Goal: Navigation & Orientation: Find specific page/section

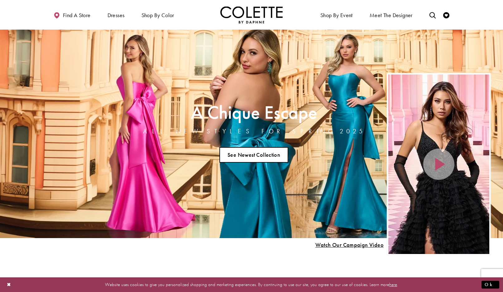
click at [261, 154] on link "See Newest Collection" at bounding box center [254, 155] width 69 height 16
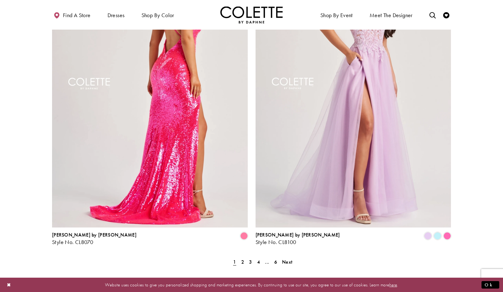
scroll to position [1216, 0]
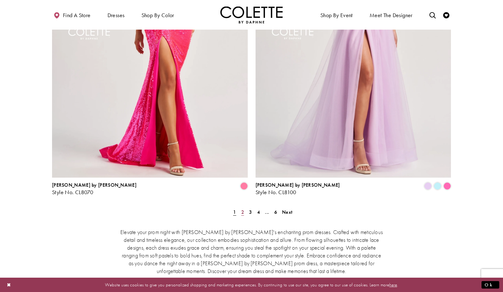
click at [243, 209] on span "2" at bounding box center [242, 212] width 3 height 7
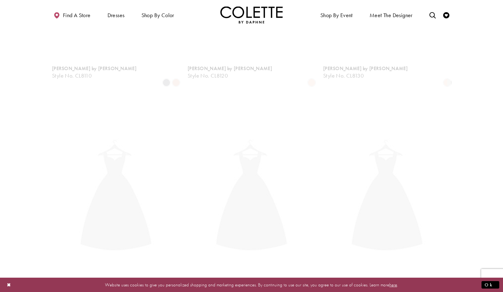
scroll to position [160, 0]
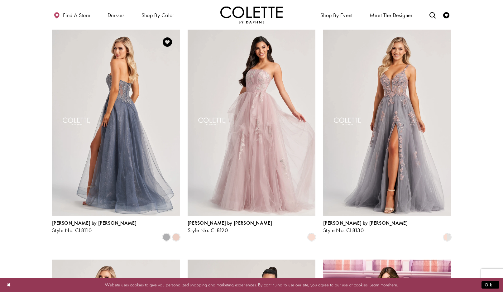
click at [112, 149] on img "Visit Colette by Daphne Style No. CL8110 Page" at bounding box center [116, 123] width 128 height 186
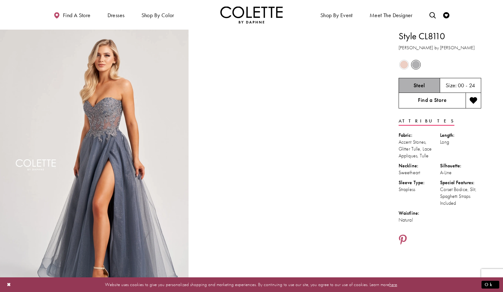
click at [447, 103] on link "Find a Store" at bounding box center [432, 101] width 67 height 16
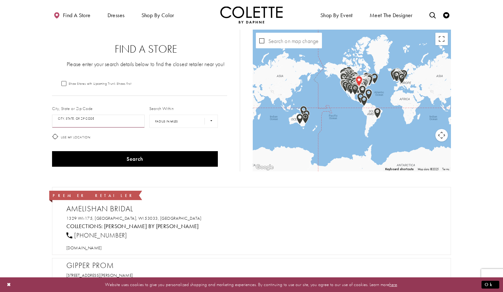
click at [85, 118] on input "City, State, or ZIP Code" at bounding box center [98, 121] width 93 height 13
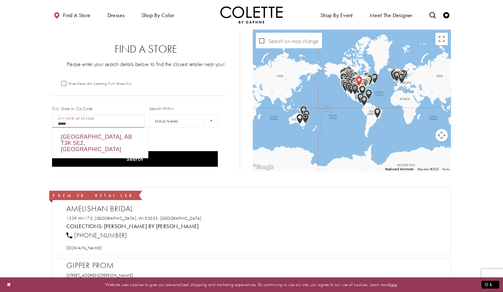
click at [100, 132] on div "Calgary, AB T3K 5E2, Canada" at bounding box center [100, 143] width 96 height 30
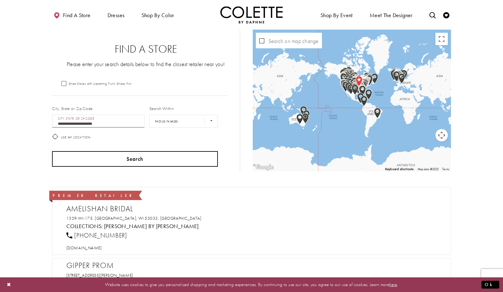
type input "**********"
click at [113, 154] on button "Search" at bounding box center [135, 159] width 166 height 16
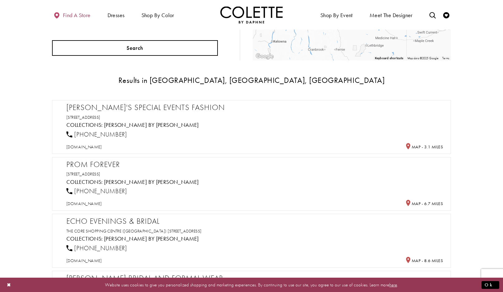
scroll to position [94, 0]
